Goal: Task Accomplishment & Management: Use online tool/utility

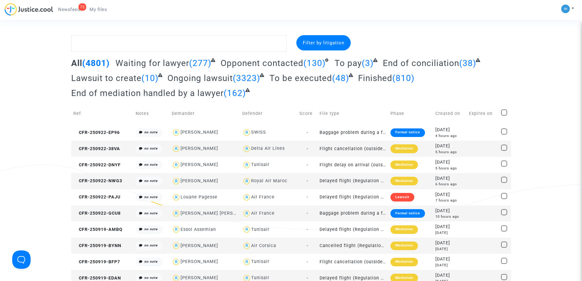
click at [304, 78] on span "To be executed" at bounding box center [301, 78] width 63 height 10
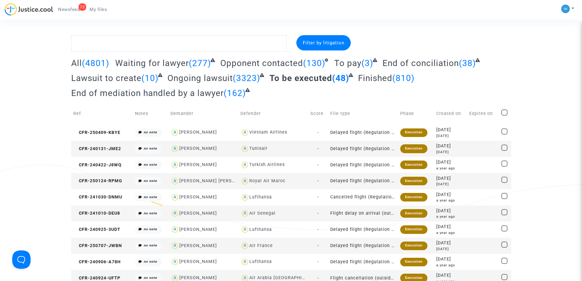
click at [506, 113] on span at bounding box center [505, 112] width 6 height 6
click at [505, 116] on input "checkbox" at bounding box center [504, 116] width 0 height 0
checkbox input "true"
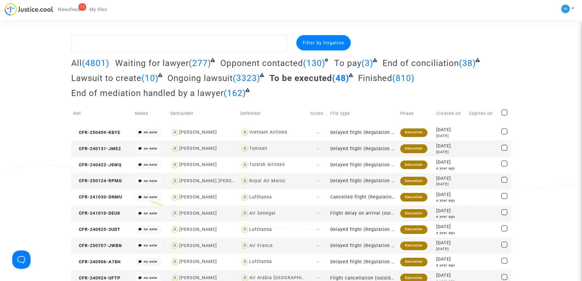
checkbox input "true"
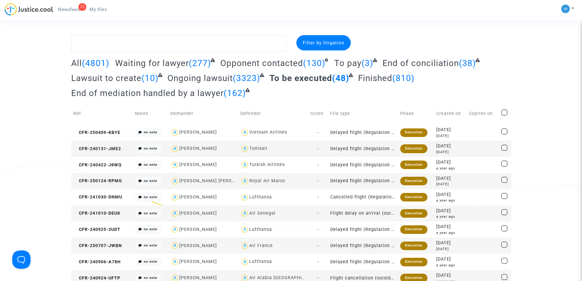
checkbox input "true"
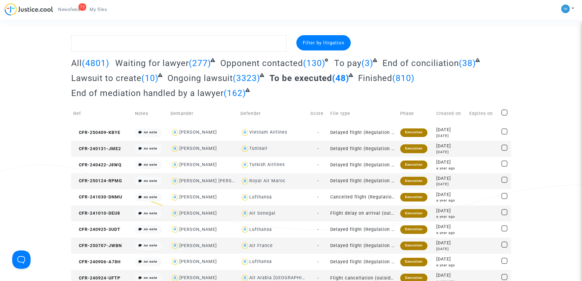
checkbox input "true"
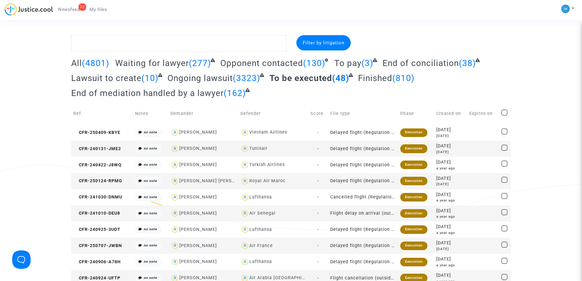
checkbox input "true"
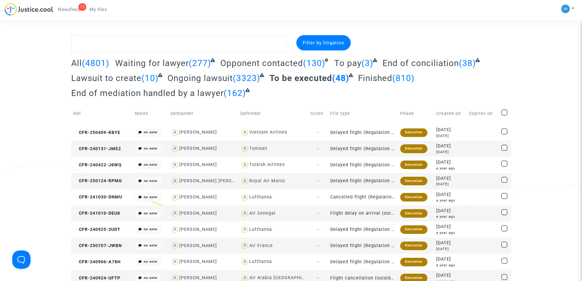
checkbox input "true"
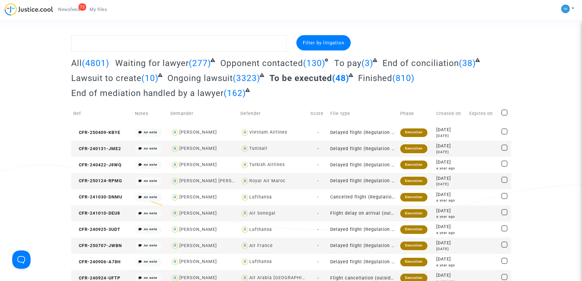
checkbox input "true"
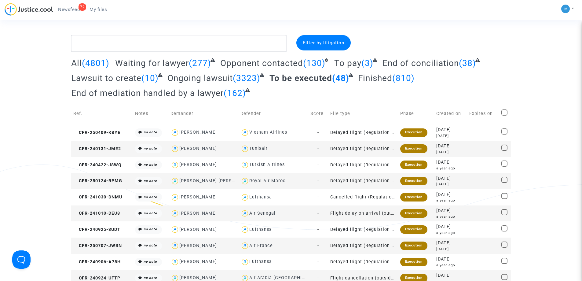
checkbox input "true"
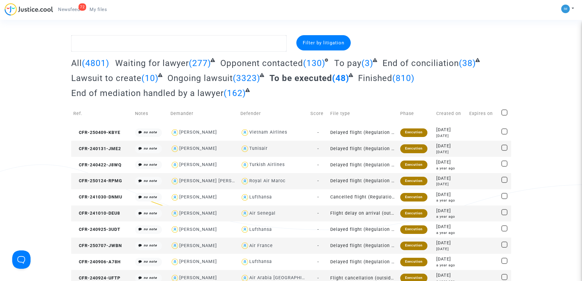
checkbox input "true"
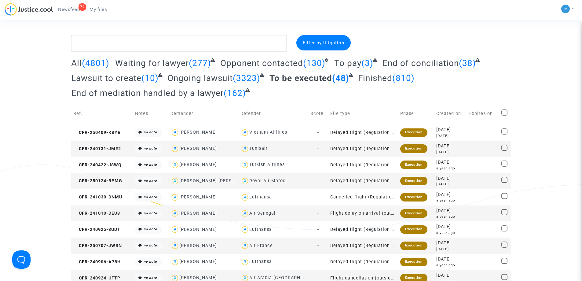
checkbox input "true"
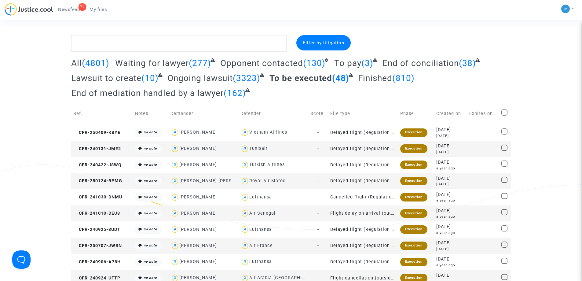
checkbox input "true"
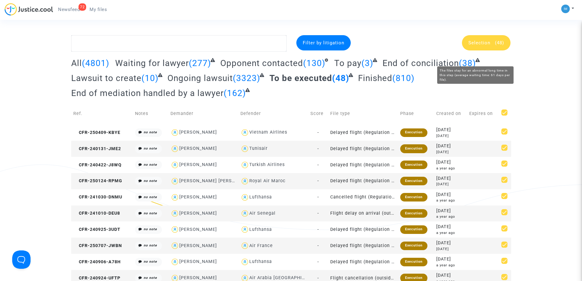
click at [483, 45] on span "Selection" at bounding box center [480, 43] width 22 height 6
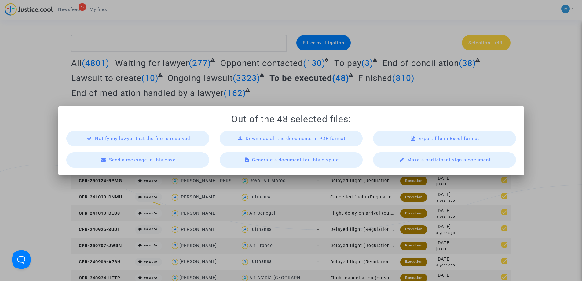
click at [462, 140] on span "Export file in Excel format" at bounding box center [448, 139] width 61 height 6
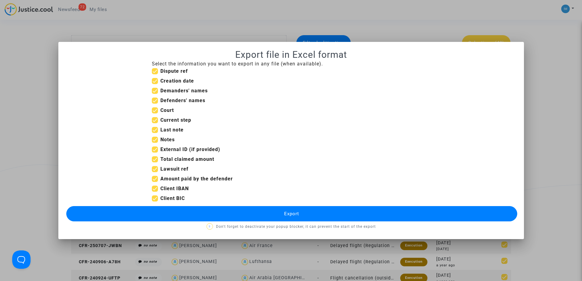
click at [280, 213] on button "Export" at bounding box center [291, 213] width 451 height 15
